Goal: Task Accomplishment & Management: Manage account settings

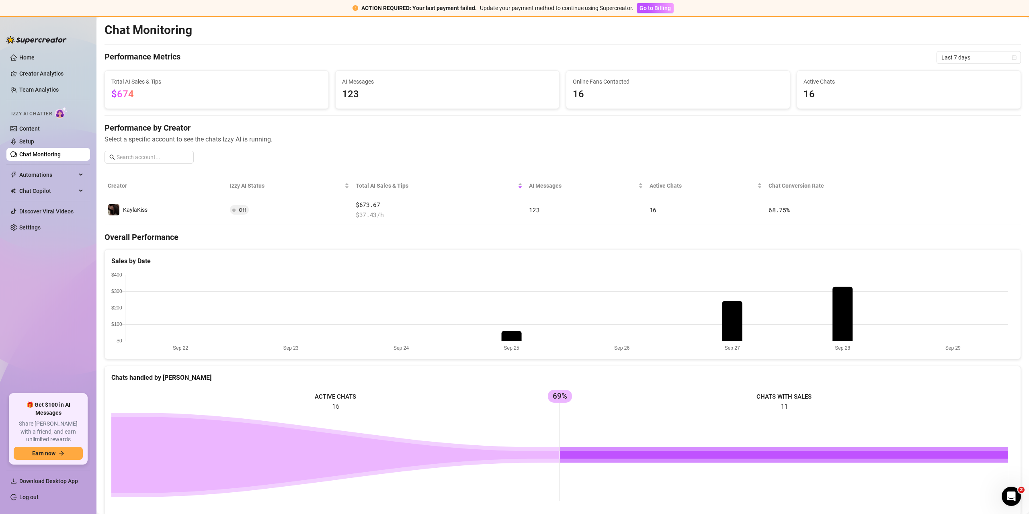
click at [25, 157] on link "Chat Monitoring" at bounding box center [39, 154] width 41 height 6
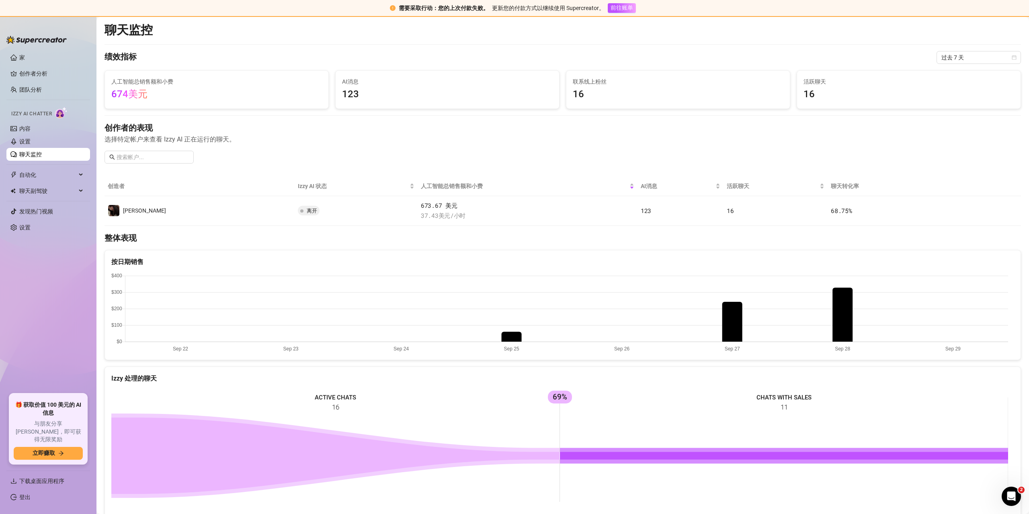
click at [909, 3] on div "需要采取行动：您的上次付款失败。 更新您的付款方式以继续使用 Supercreator。 前往账单" at bounding box center [514, 8] width 1029 height 17
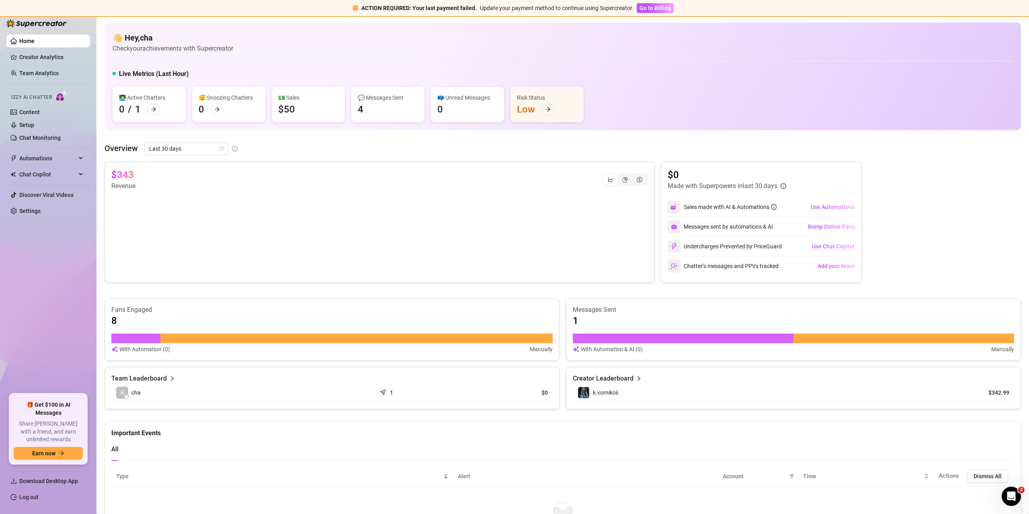
click at [427, 60] on div "👋 Hey, cha Check your achievements with Supercreator Live Metrics (Last Hour) 👩…" at bounding box center [563, 77] width 917 height 108
